Goal: Task Accomplishment & Management: Manage account settings

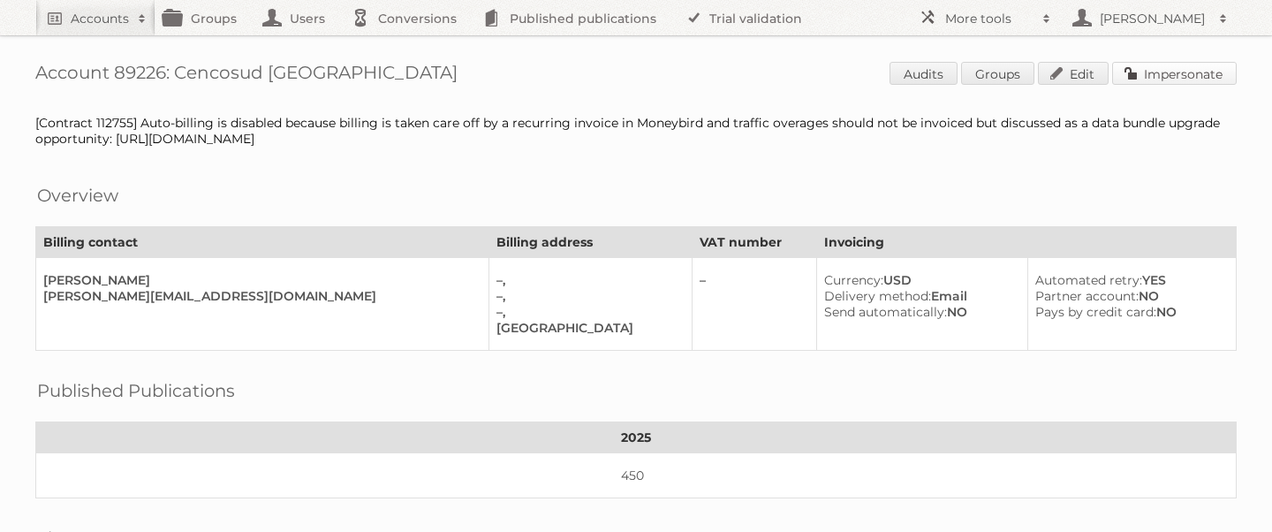
click at [1184, 70] on link "Impersonate" at bounding box center [1175, 73] width 125 height 23
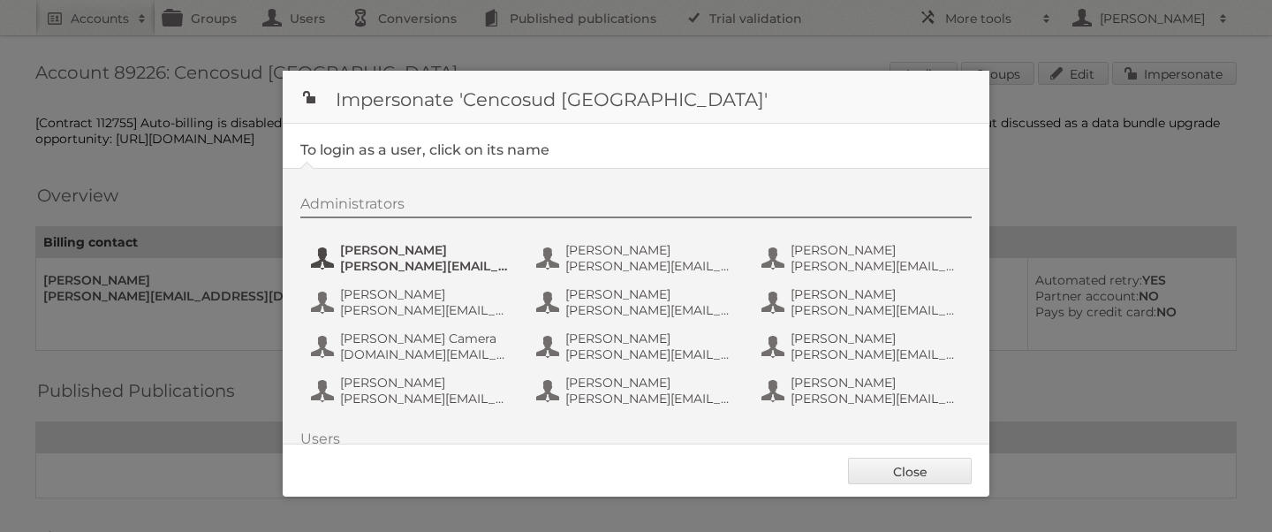
click at [360, 249] on span "[PERSON_NAME]" at bounding box center [425, 250] width 171 height 16
